Goal: Transaction & Acquisition: Purchase product/service

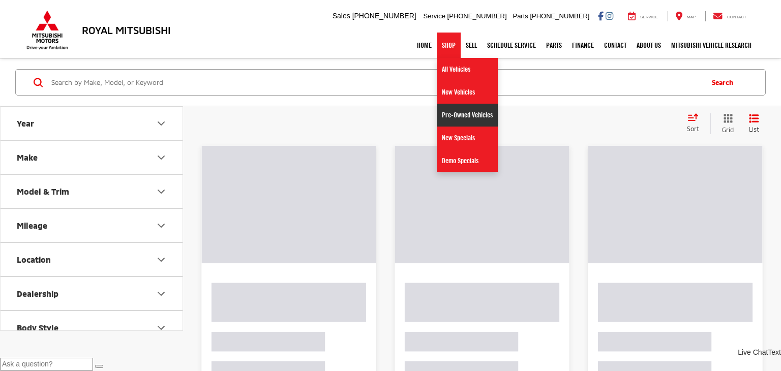
click at [457, 120] on link "Pre-Owned Vehicles" at bounding box center [467, 115] width 61 height 23
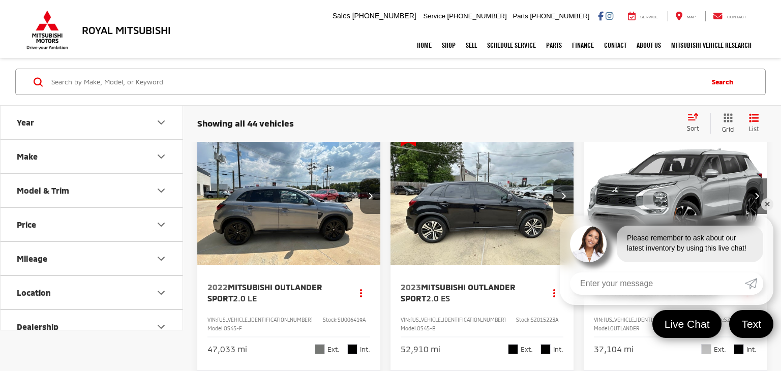
scroll to position [103, 0]
click at [138, 259] on button "Body Style" at bounding box center [92, 257] width 183 height 33
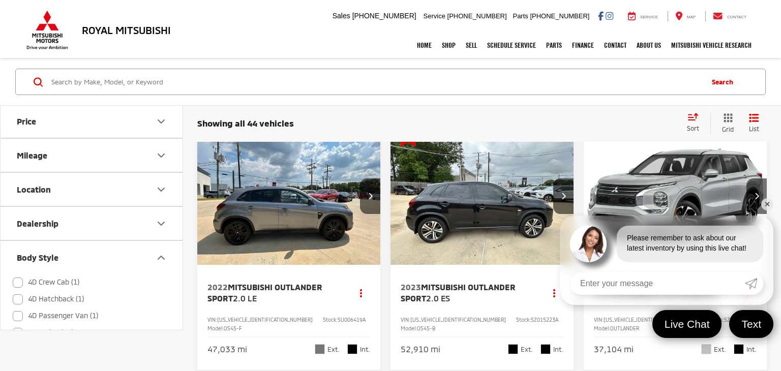
scroll to position [197, 0]
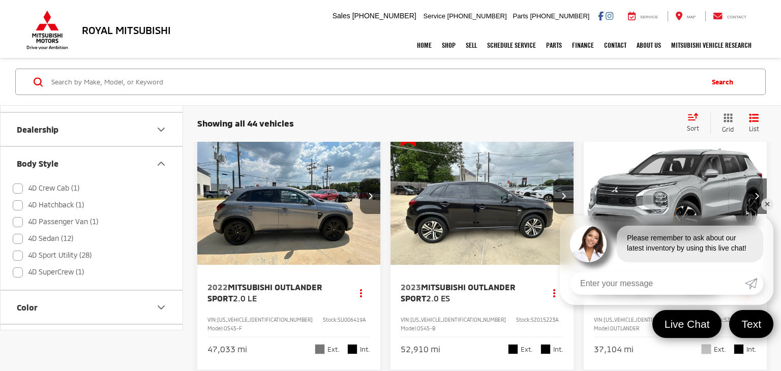
click at [20, 271] on label "4D SuperCrew (1)" at bounding box center [48, 272] width 71 height 17
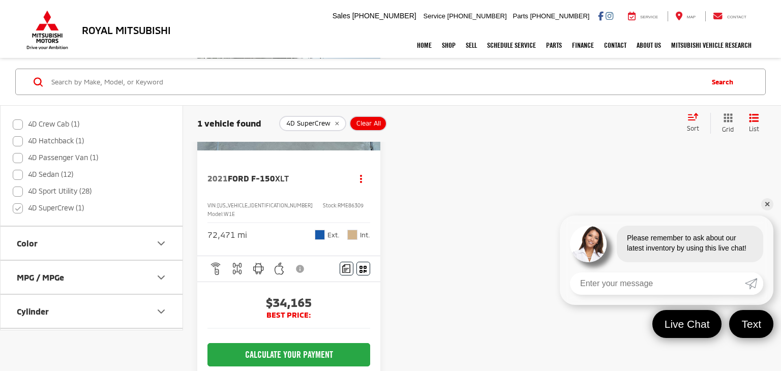
scroll to position [132, 0]
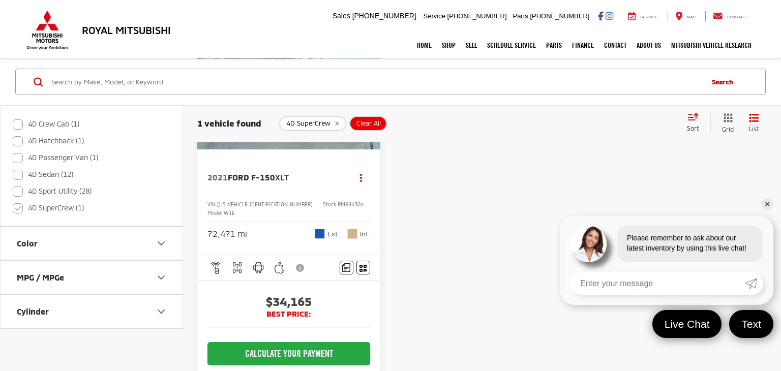
click at [764, 204] on link "✕" at bounding box center [768, 204] width 12 height 12
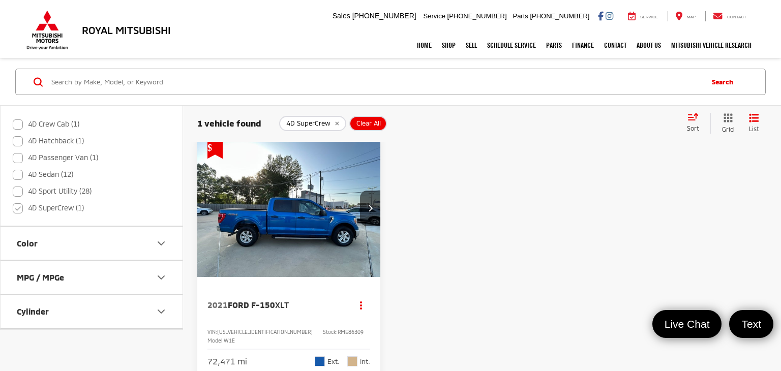
scroll to position [0, 0]
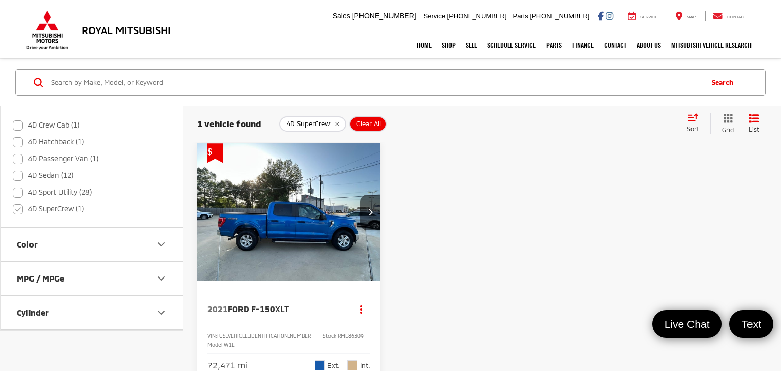
click at [335, 124] on icon "remove 4D%20SuperCrew" at bounding box center [337, 124] width 4 height 4
checkbox input "false"
